Goal: Information Seeking & Learning: Learn about a topic

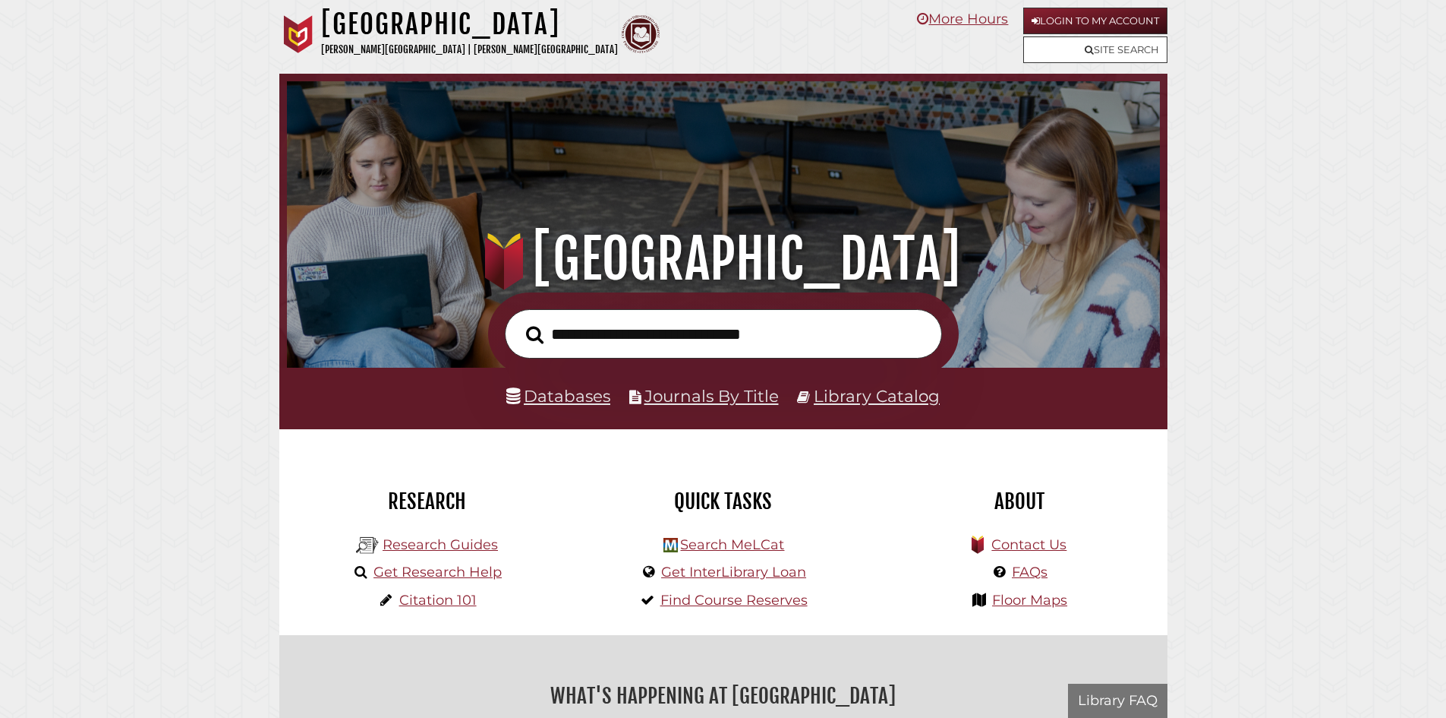
scroll to position [289, 866]
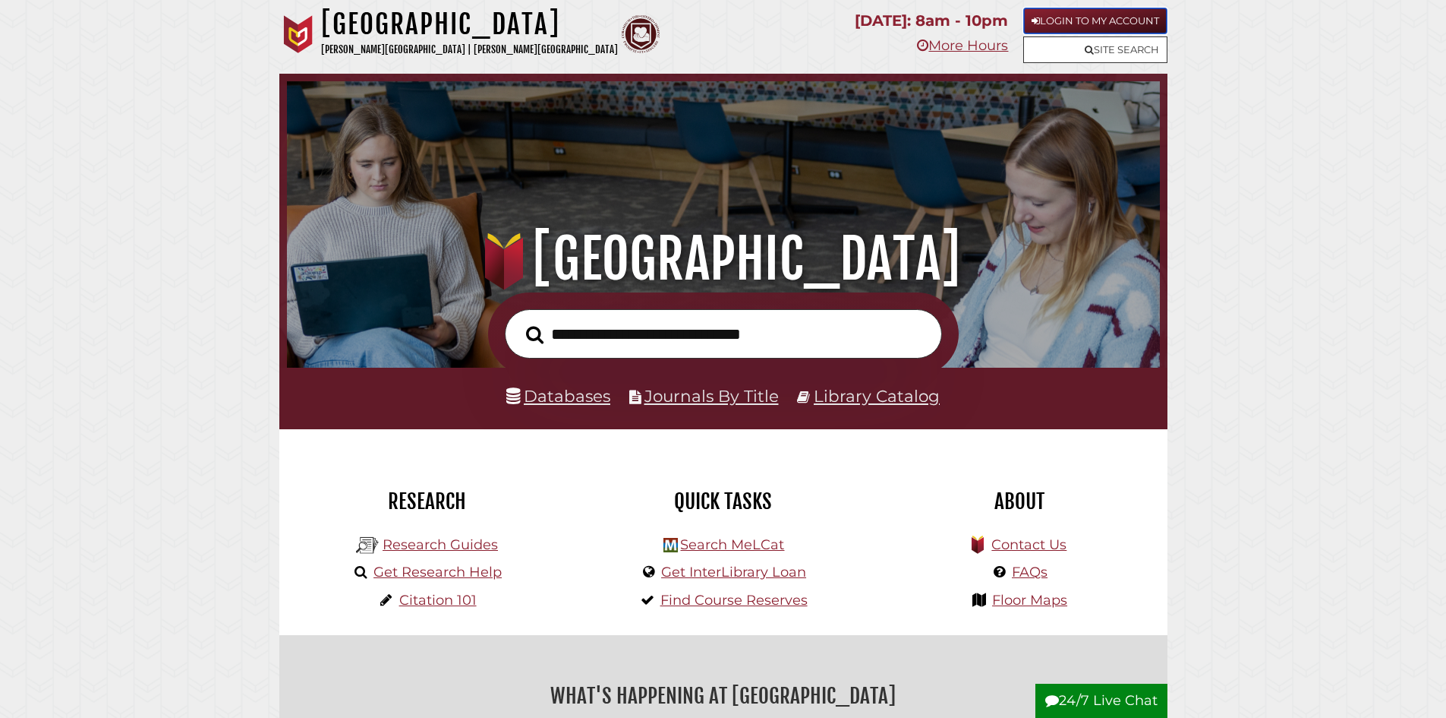
click at [1051, 17] on link "Login to My Account" at bounding box center [1096, 21] width 144 height 27
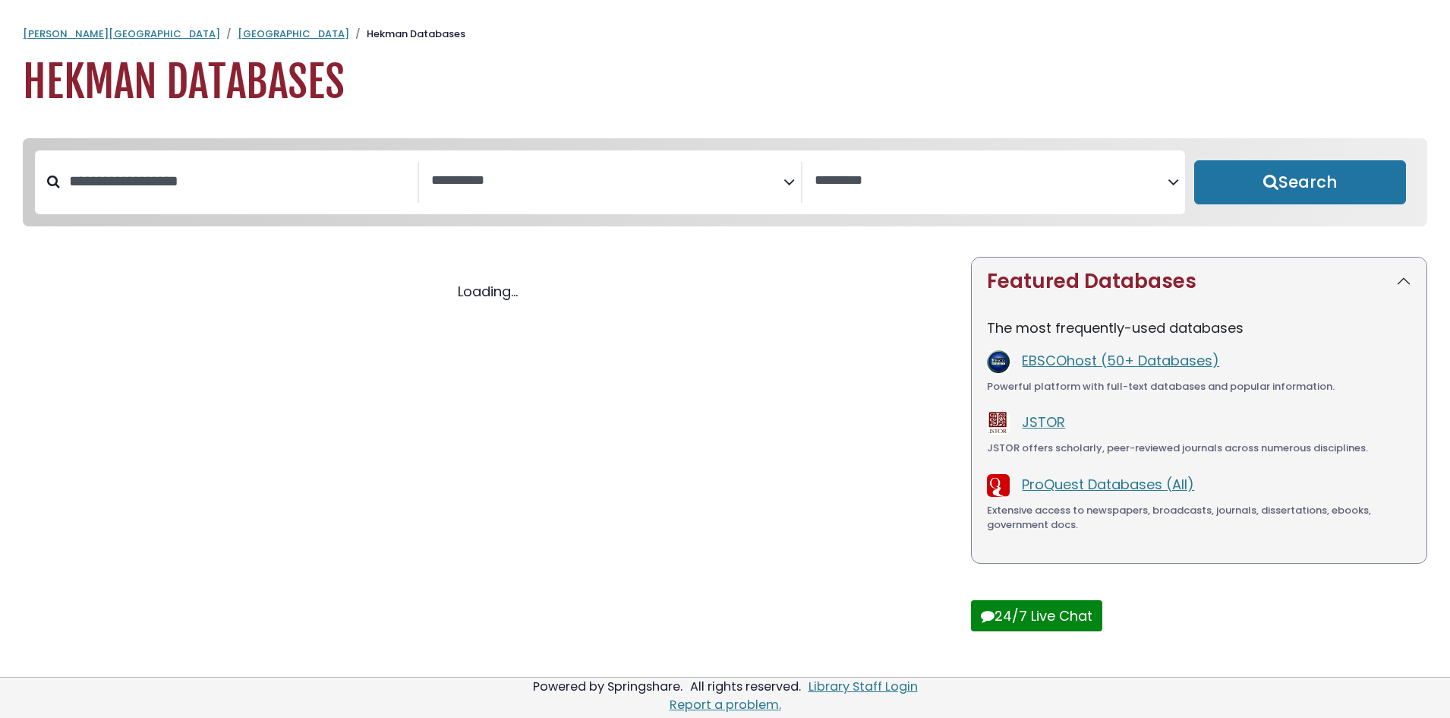
select select "Database Subject Filter"
select select "Database Vendors Filter"
select select "Database Subject Filter"
select select "Database Vendors Filter"
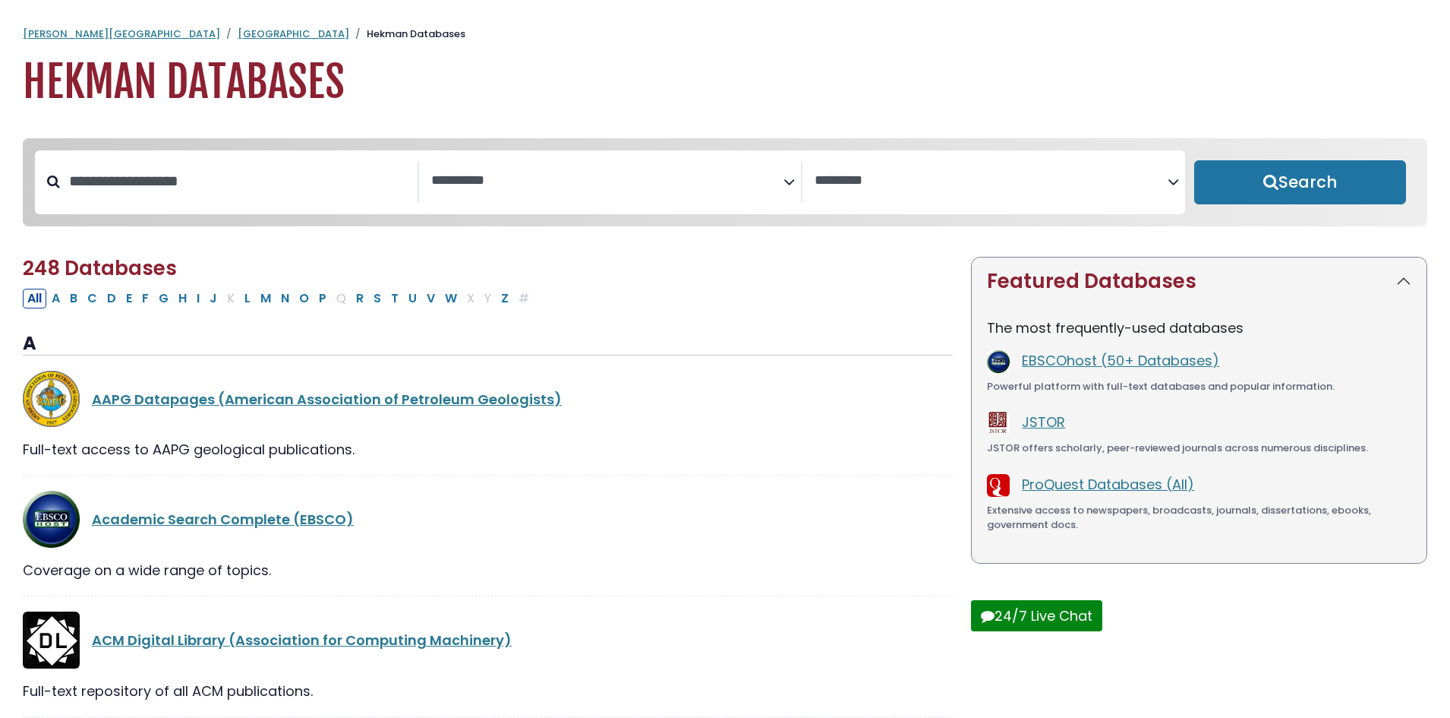
click at [833, 203] on div "**********" at bounding box center [994, 182] width 383 height 41
click at [781, 195] on span "Search filters" at bounding box center [607, 182] width 353 height 41
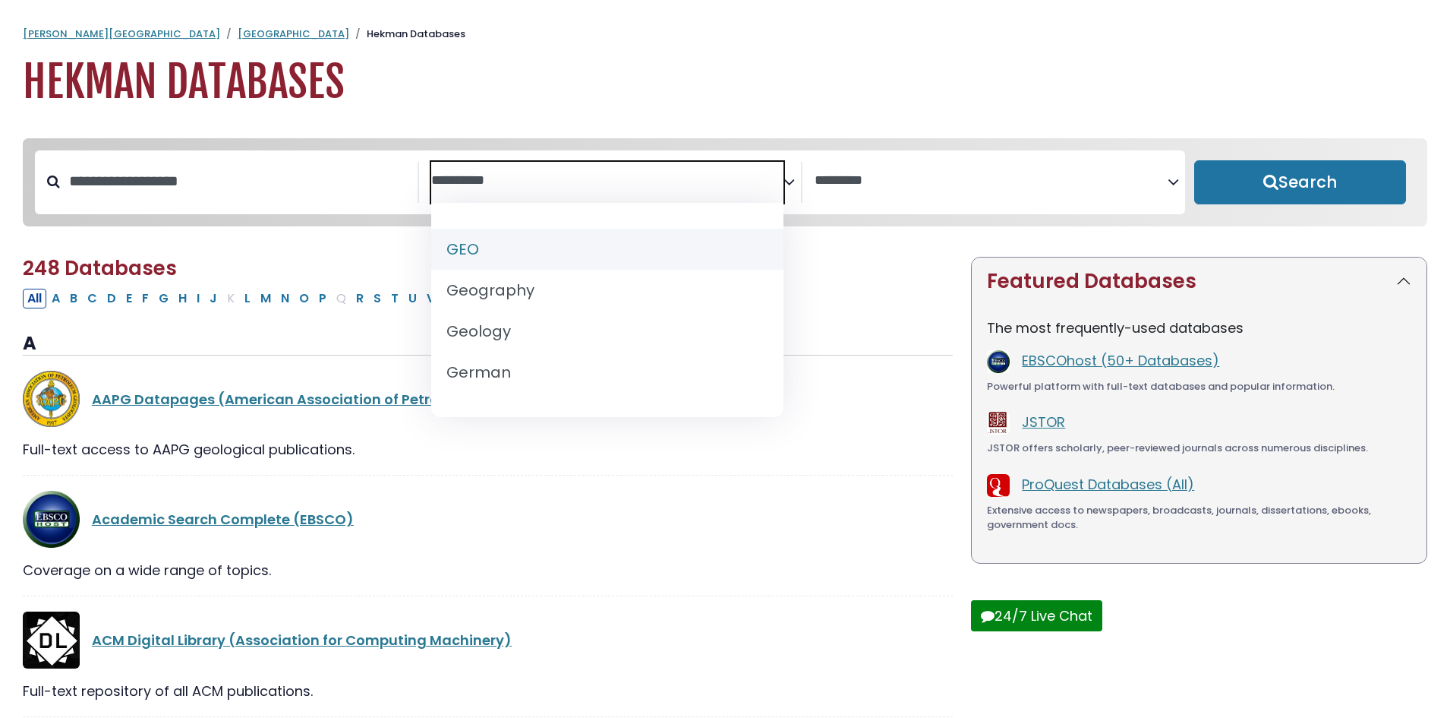
scroll to position [759, 0]
select select "*****"
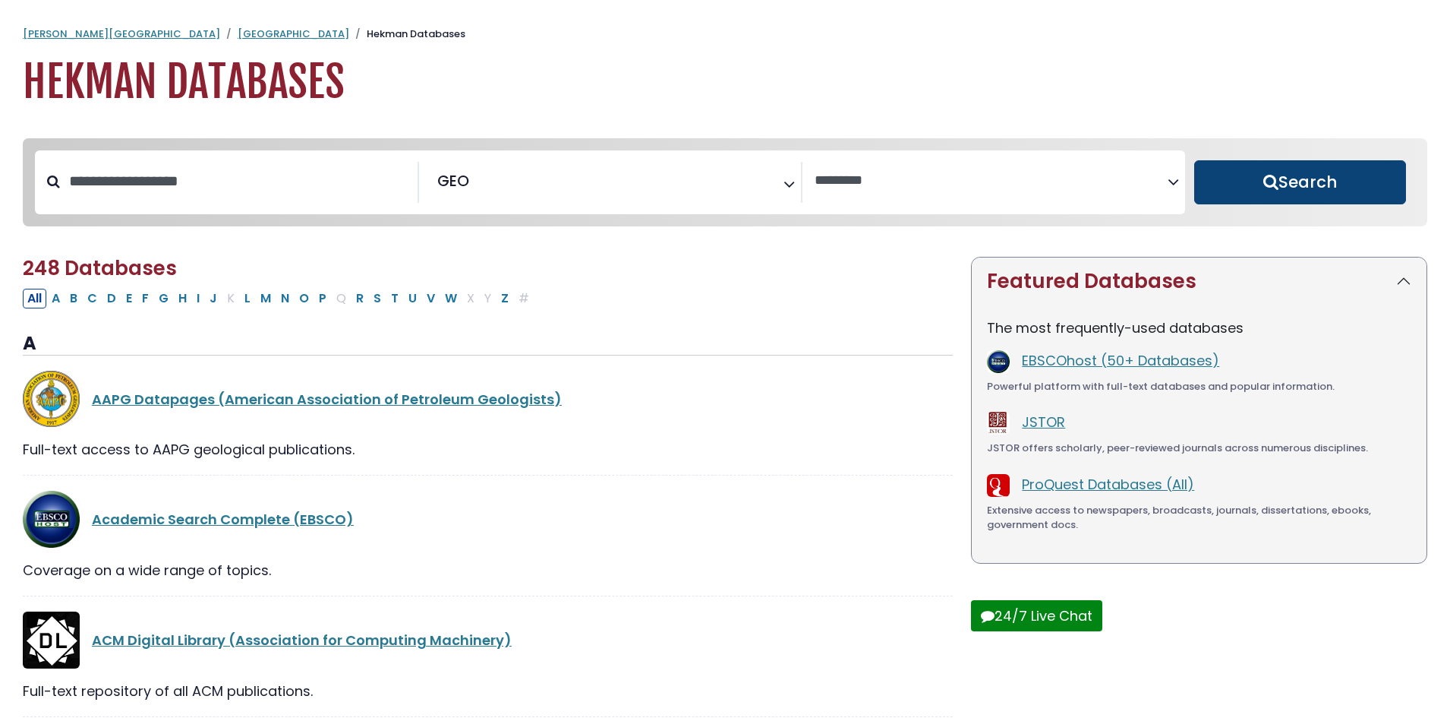
click at [1242, 185] on button "Search" at bounding box center [1300, 182] width 212 height 44
select select "Database Vendors Filter"
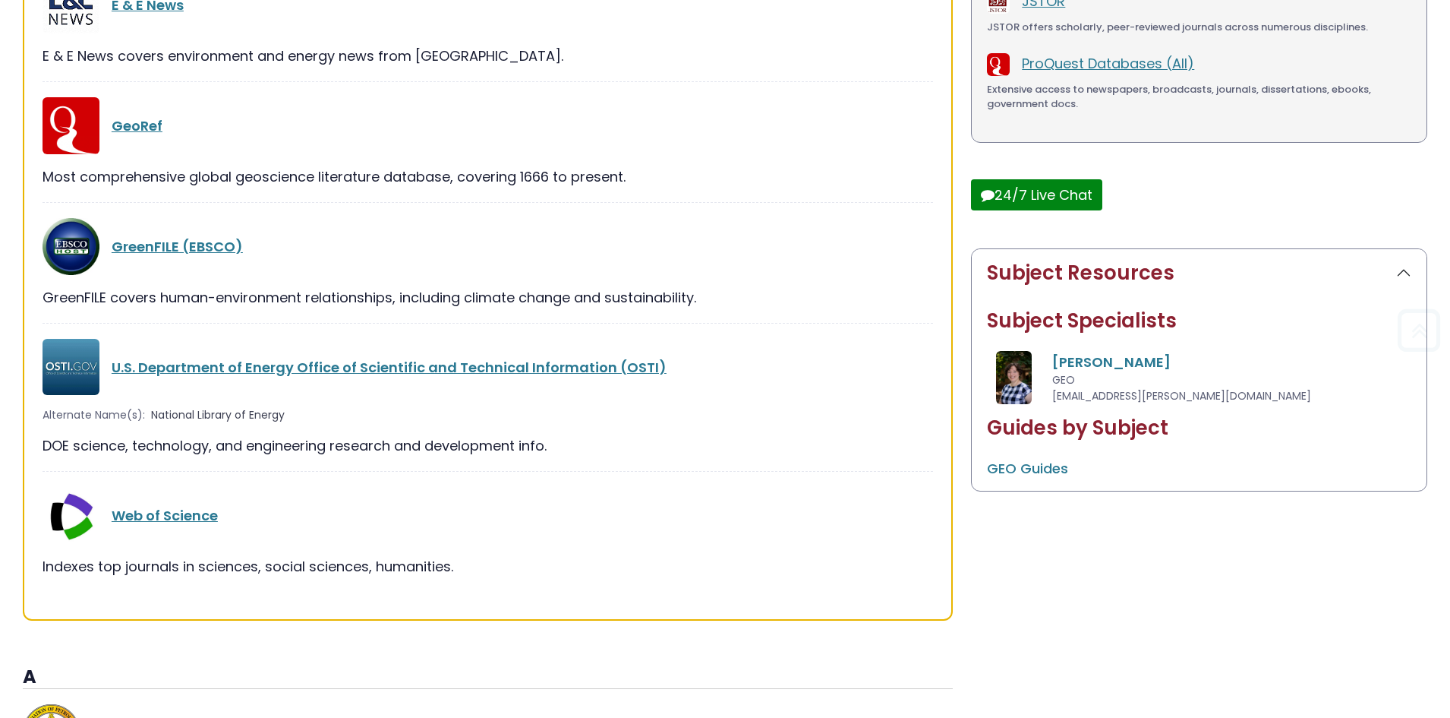
scroll to position [456, 0]
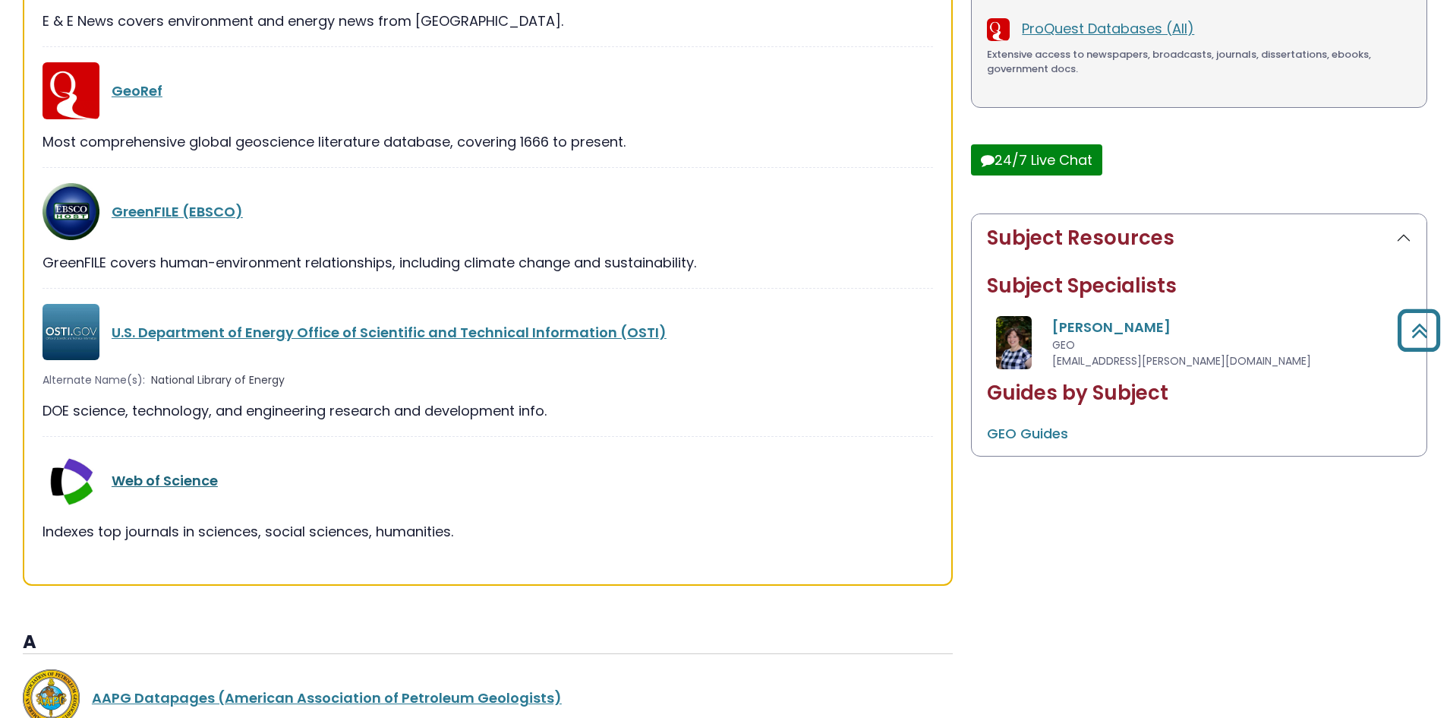
click at [160, 482] on link "Web of Science" at bounding box center [165, 480] width 106 height 19
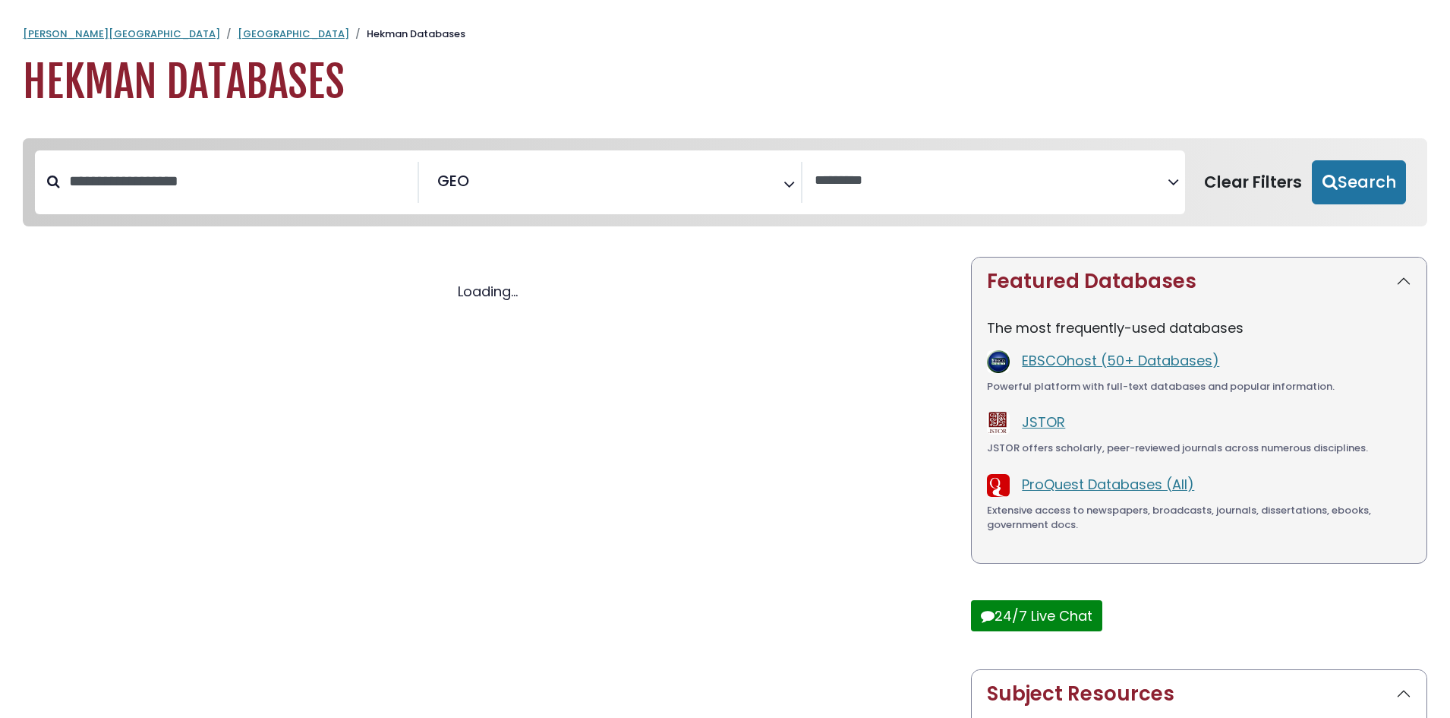
select select "Database Vendors Filter"
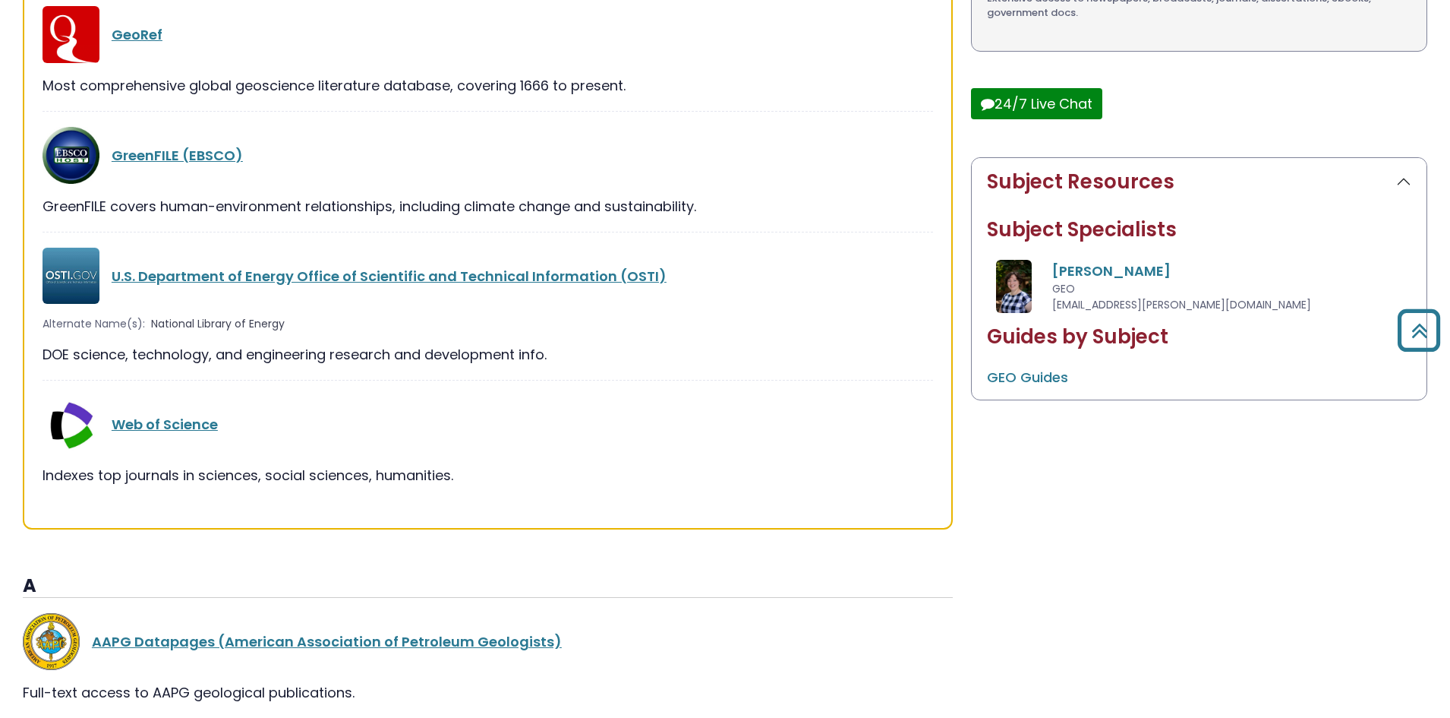
scroll to position [513, 0]
click at [195, 431] on link "Web of Science" at bounding box center [165, 423] width 106 height 19
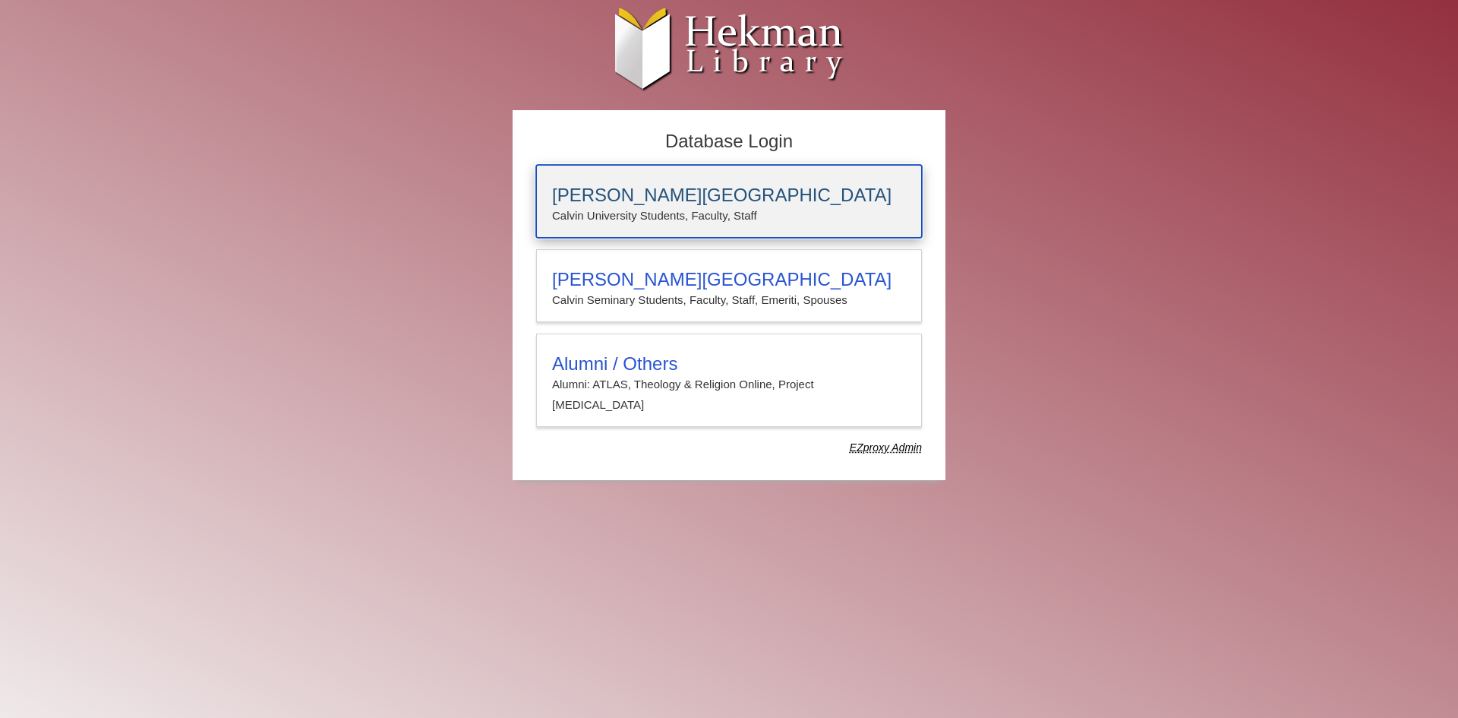
click at [613, 222] on p "Calvin University Students, Faculty, Staff" at bounding box center [729, 216] width 354 height 20
